Goal: Find specific page/section: Find specific page/section

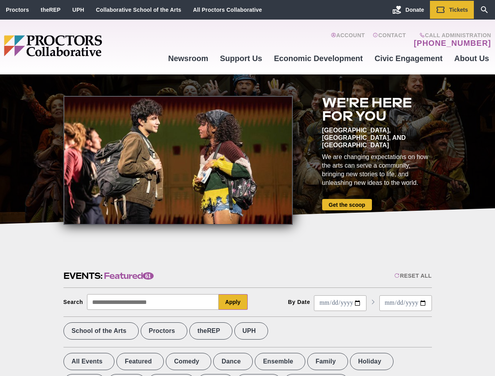
click at [247, 188] on div at bounding box center [177, 160] width 229 height 129
click at [412, 276] on div "Reset All" at bounding box center [412, 276] width 37 height 6
click at [233, 302] on button "Apply" at bounding box center [233, 302] width 29 height 16
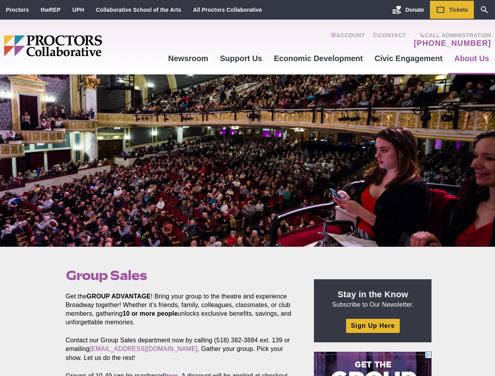
click at [247, 188] on div at bounding box center [247, 160] width 495 height 172
